Goal: Task Accomplishment & Management: Use online tool/utility

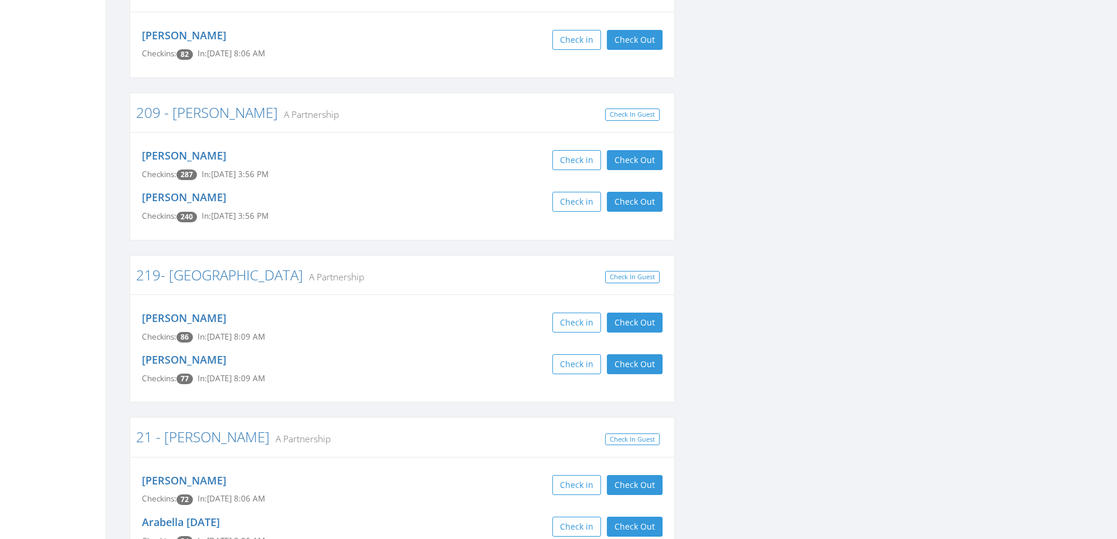
scroll to position [2755, 0]
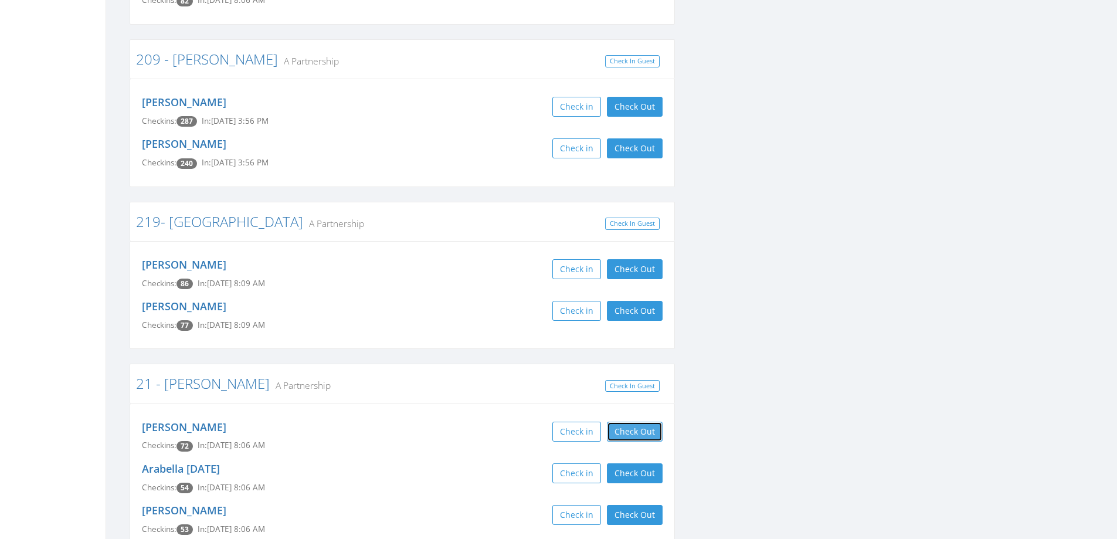
click at [645, 421] on button "Check Out" at bounding box center [635, 431] width 56 height 20
click at [642, 463] on button "Check Out" at bounding box center [635, 473] width 56 height 20
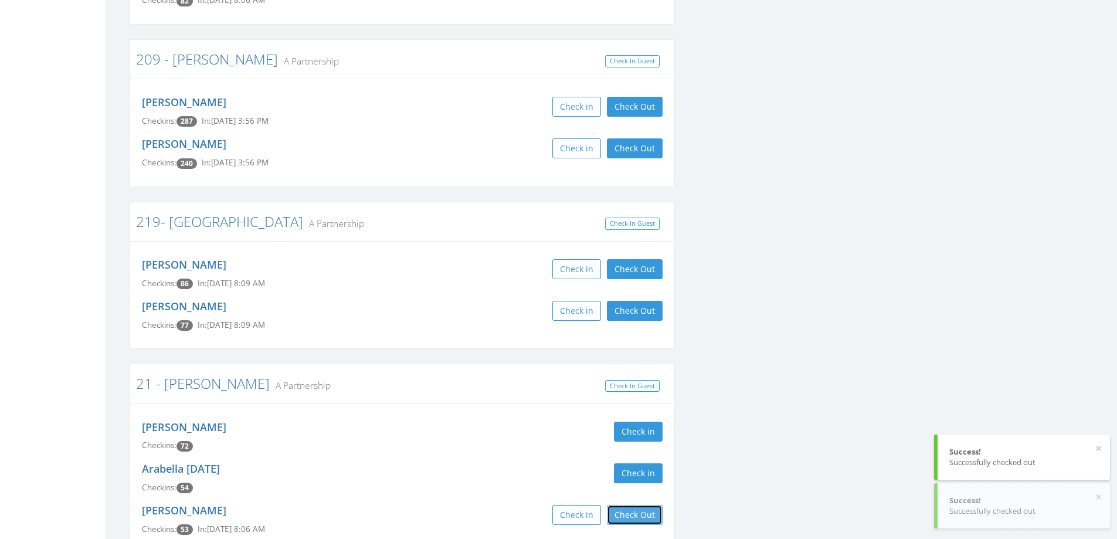
click at [641, 505] on button "Check Out" at bounding box center [635, 515] width 56 height 20
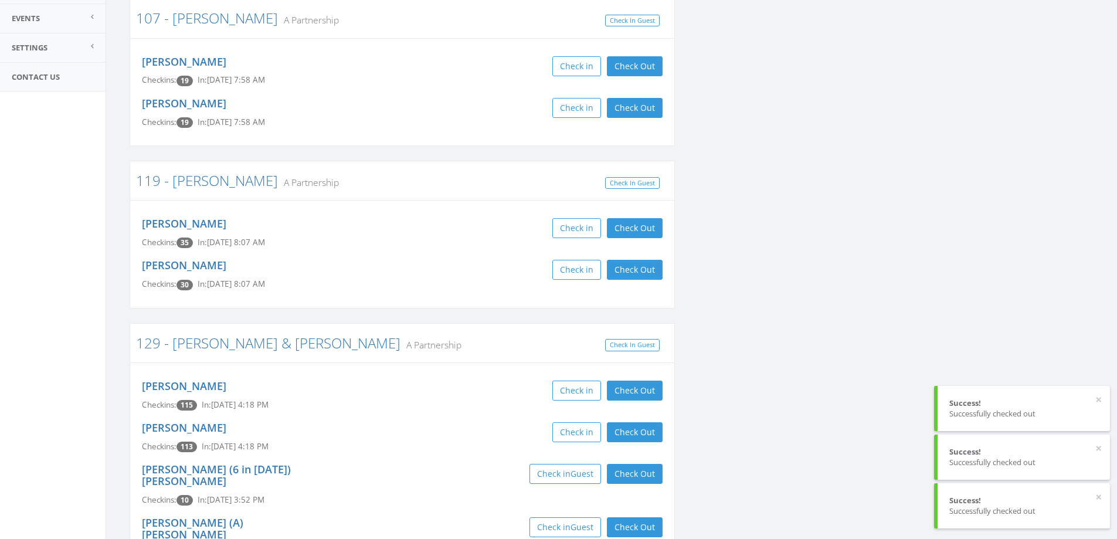
scroll to position [0, 0]
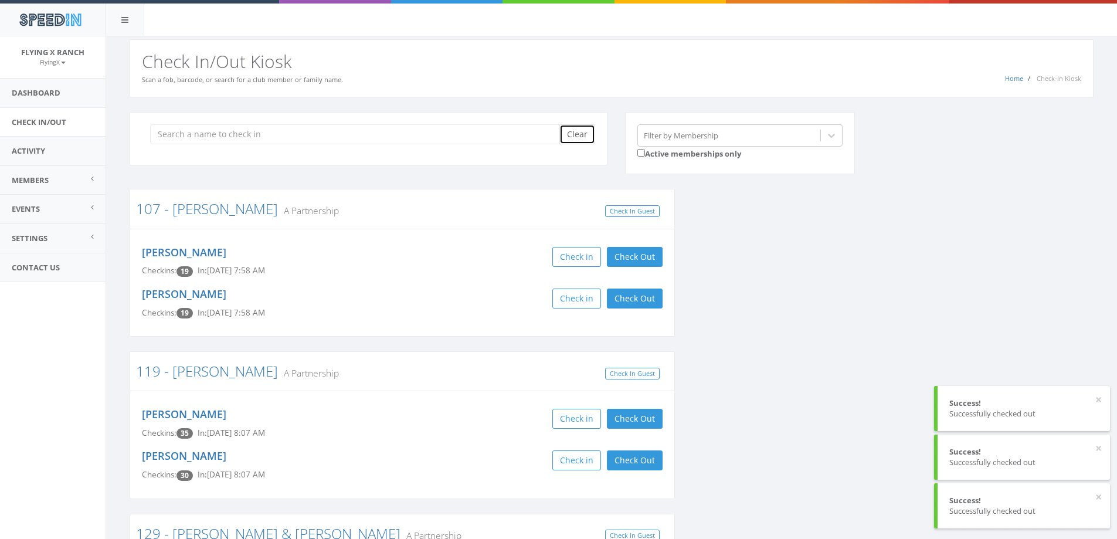
click at [569, 131] on button "Clear" at bounding box center [577, 134] width 36 height 20
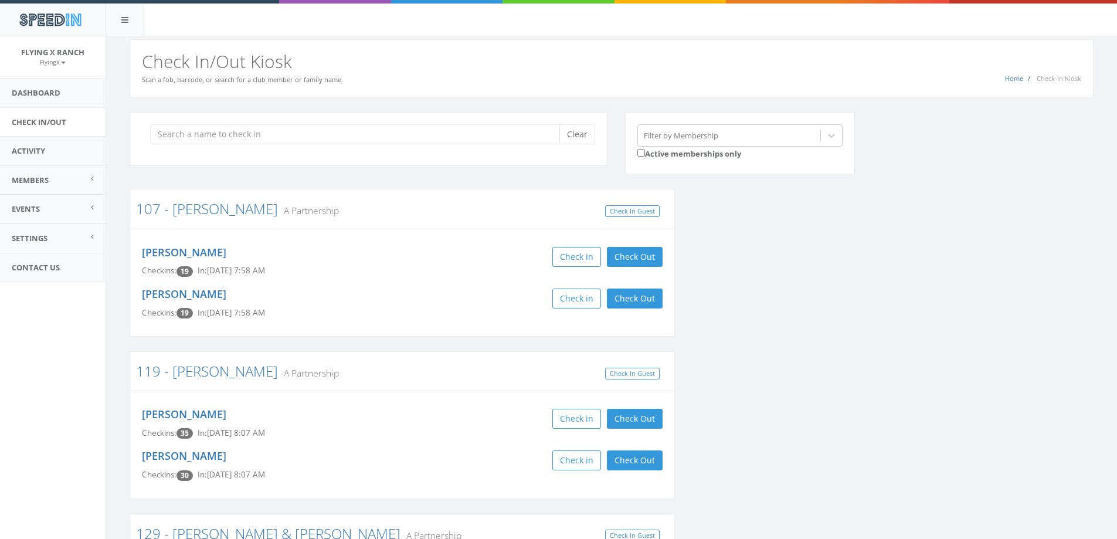
click at [232, 128] on input "search" at bounding box center [359, 134] width 418 height 20
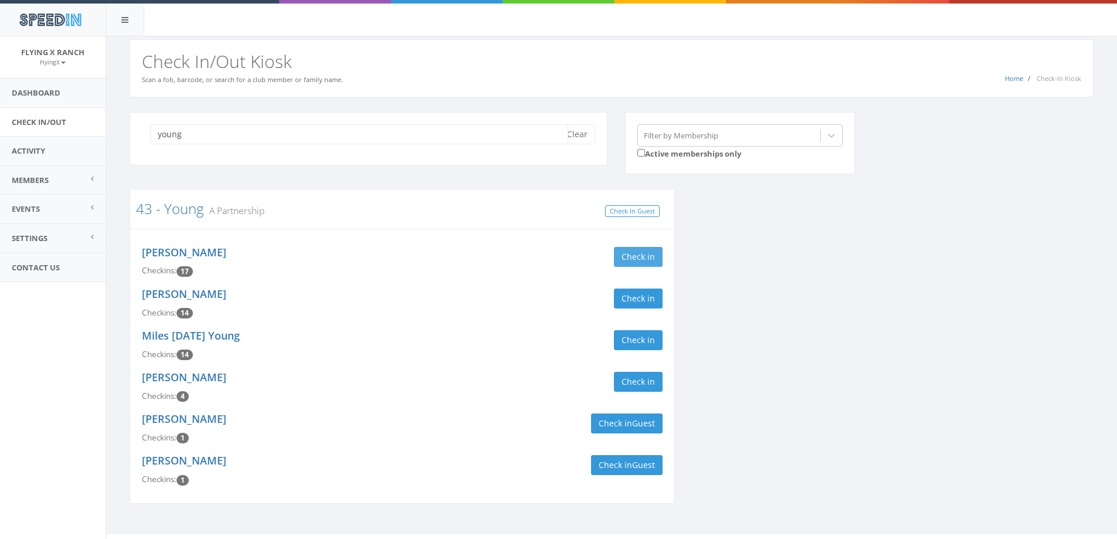
type input "young"
click at [629, 253] on button "Check in" at bounding box center [638, 257] width 49 height 20
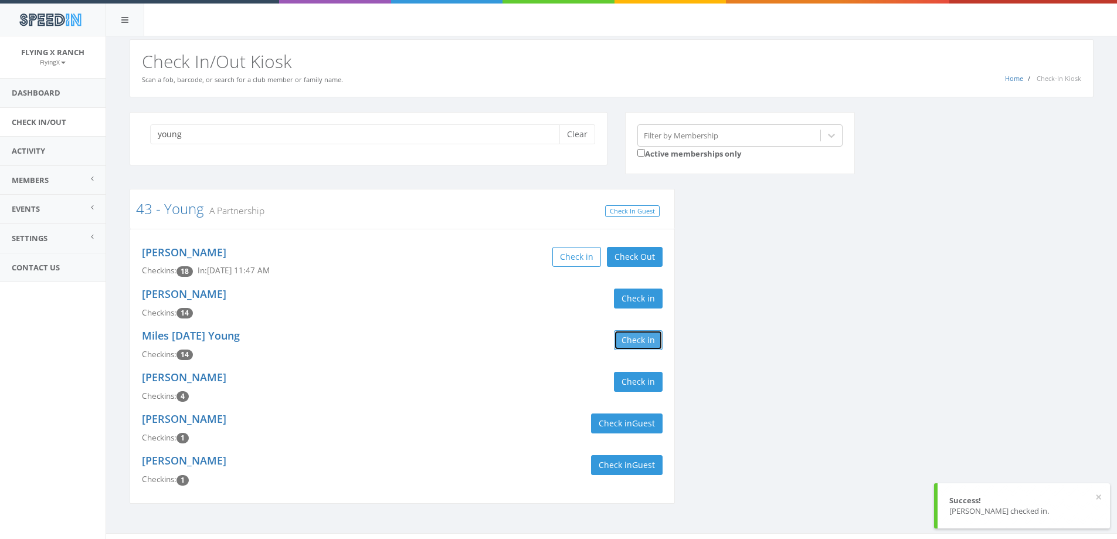
click at [633, 342] on button "Check in" at bounding box center [638, 340] width 49 height 20
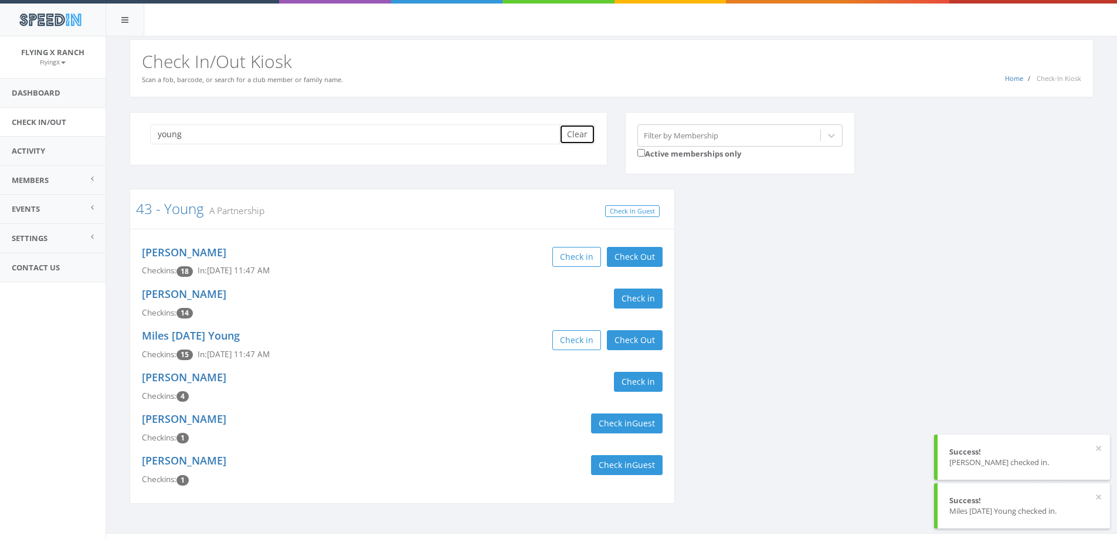
click at [569, 136] on button "Clear" at bounding box center [577, 134] width 36 height 20
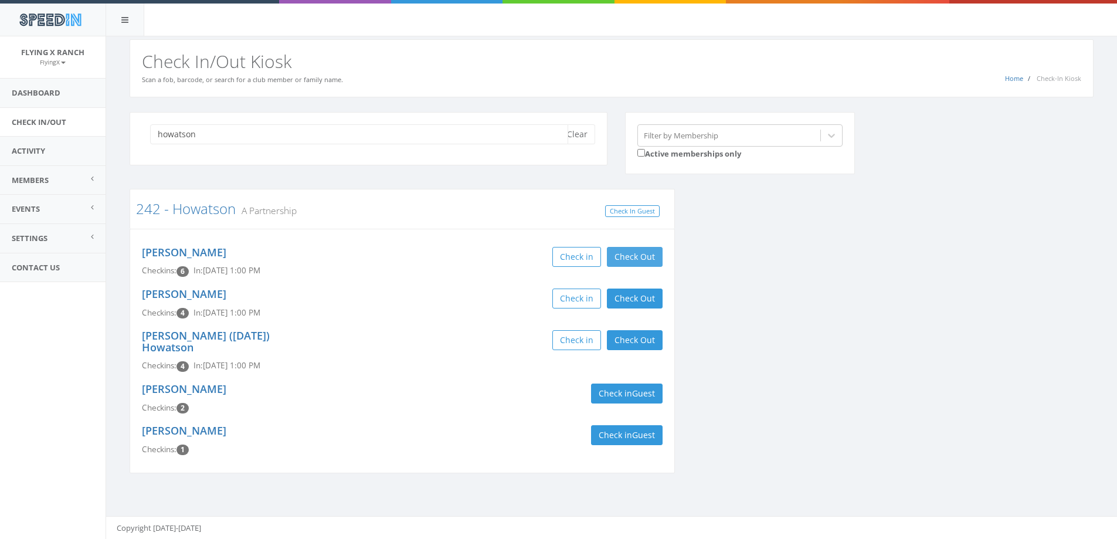
type input "howatson"
click at [637, 256] on button "Check Out" at bounding box center [635, 257] width 56 height 20
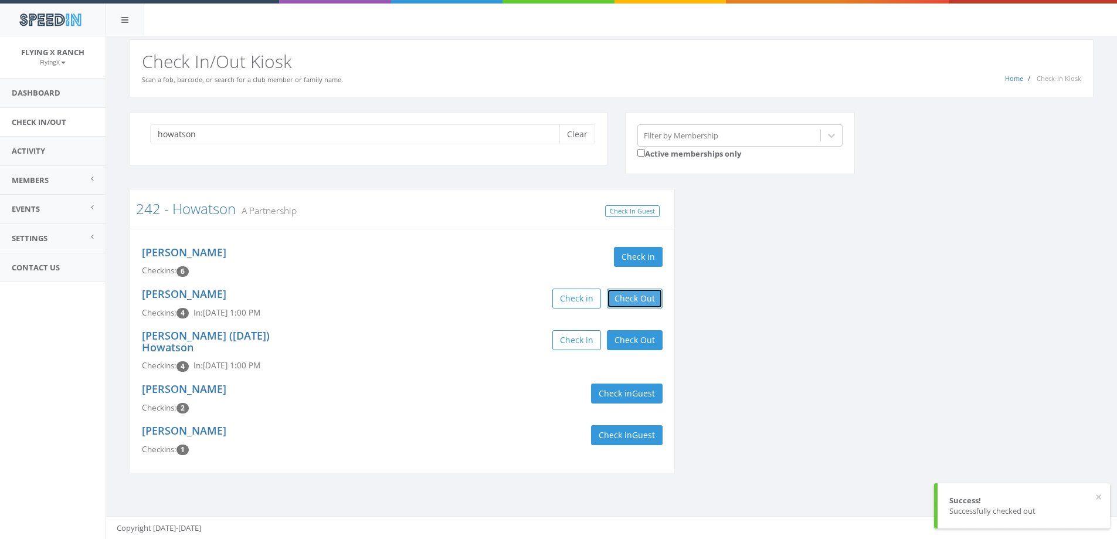
click at [628, 297] on button "Check Out" at bounding box center [635, 298] width 56 height 20
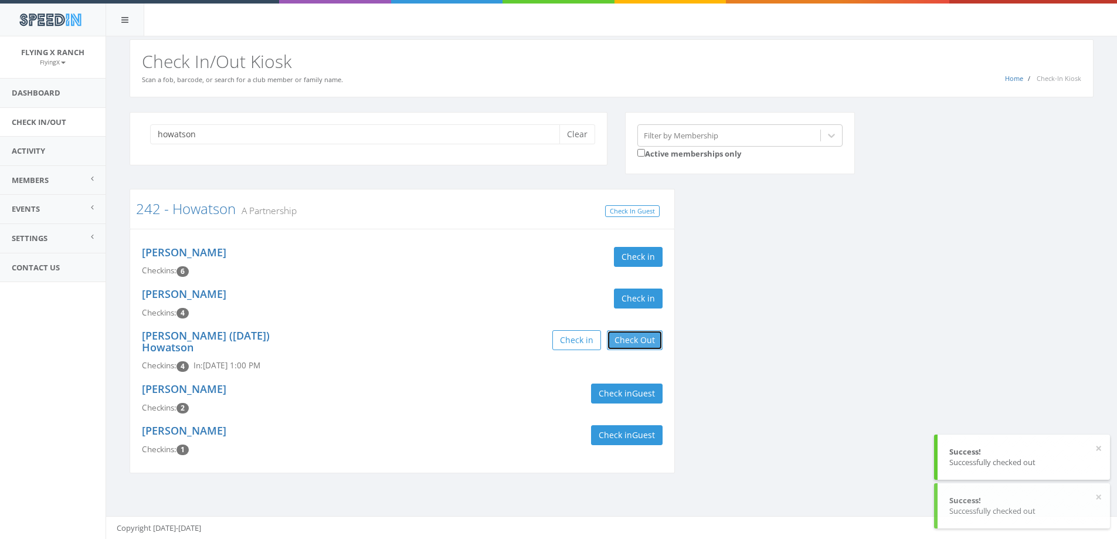
click at [632, 334] on button "Check Out" at bounding box center [635, 340] width 56 height 20
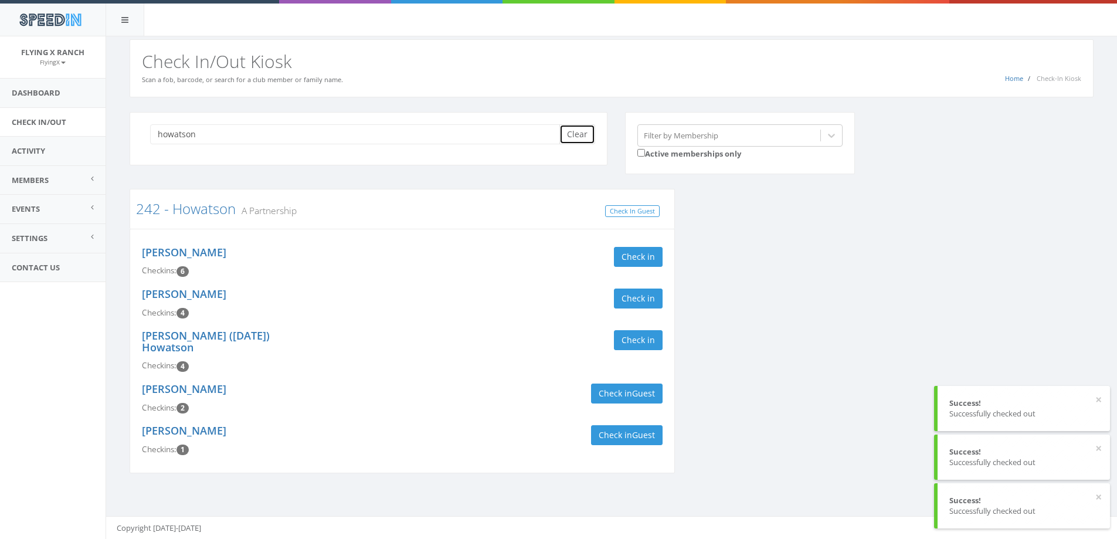
click at [577, 132] on button "Clear" at bounding box center [577, 134] width 36 height 20
